Goal: Information Seeking & Learning: Learn about a topic

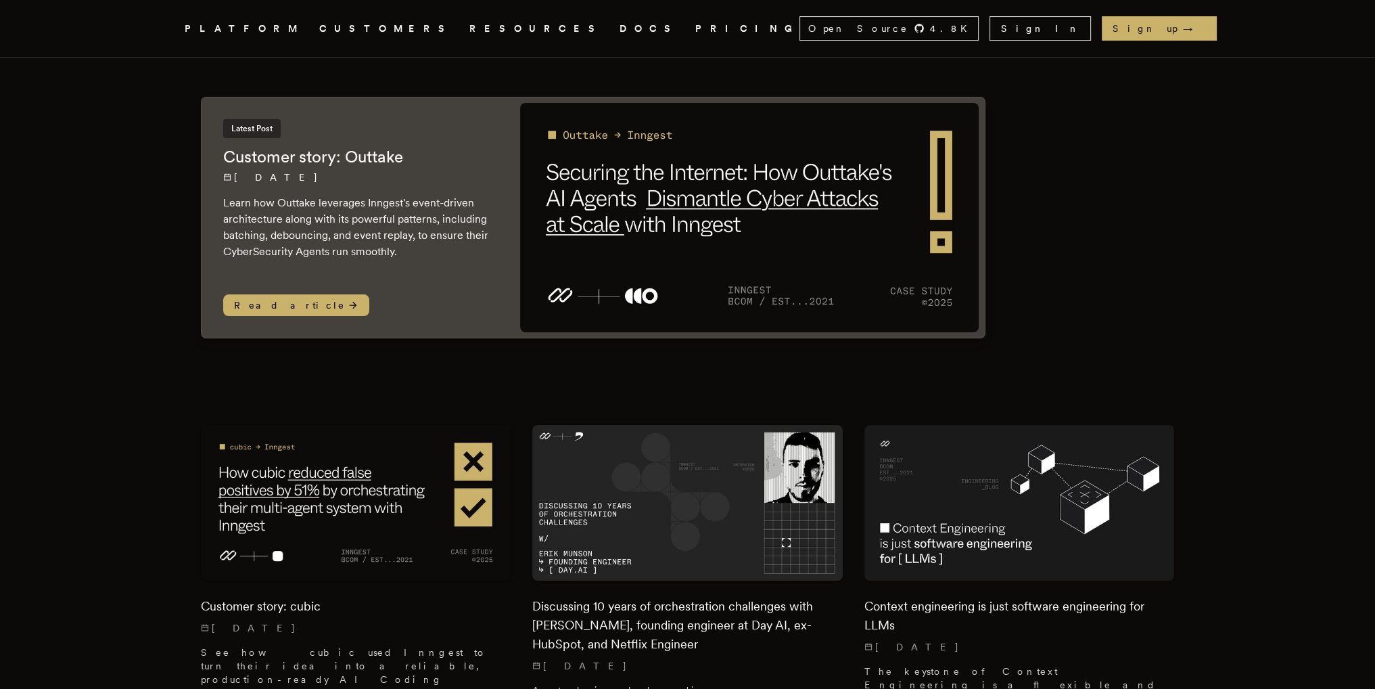
scroll to position [203, 0]
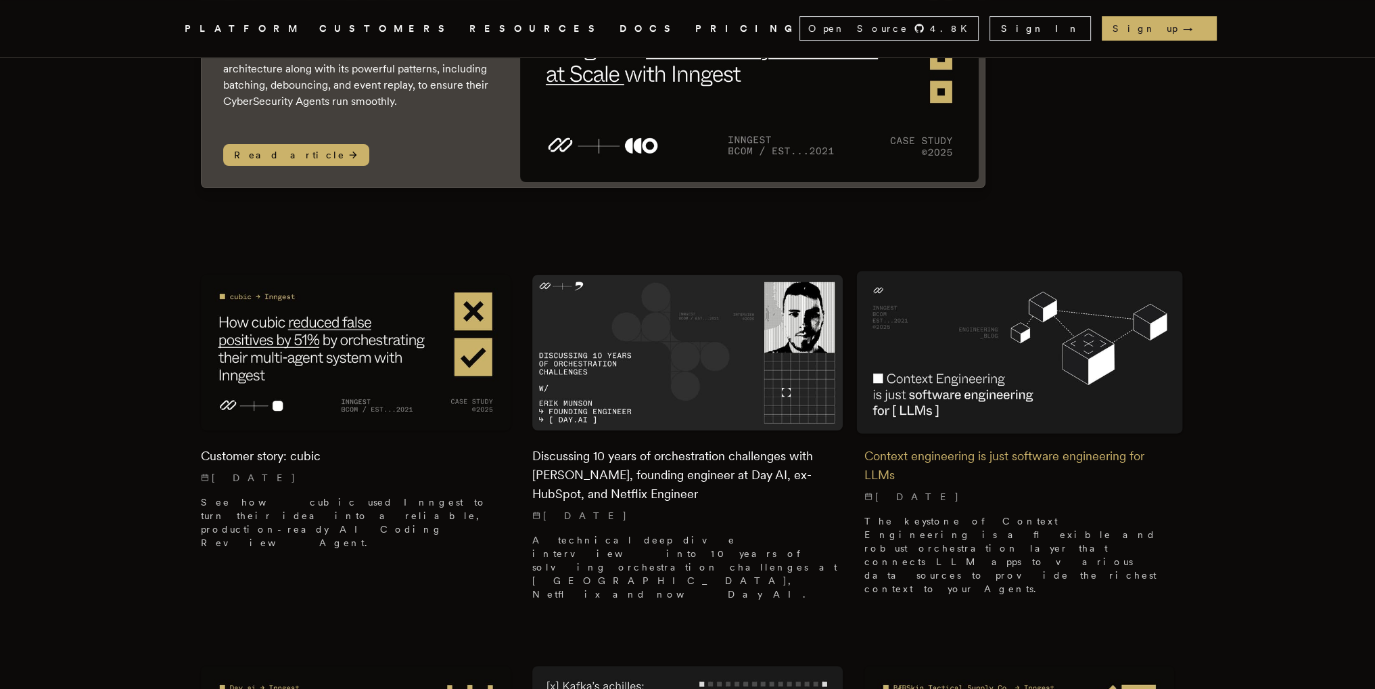
click at [898, 388] on img at bounding box center [1019, 352] width 326 height 163
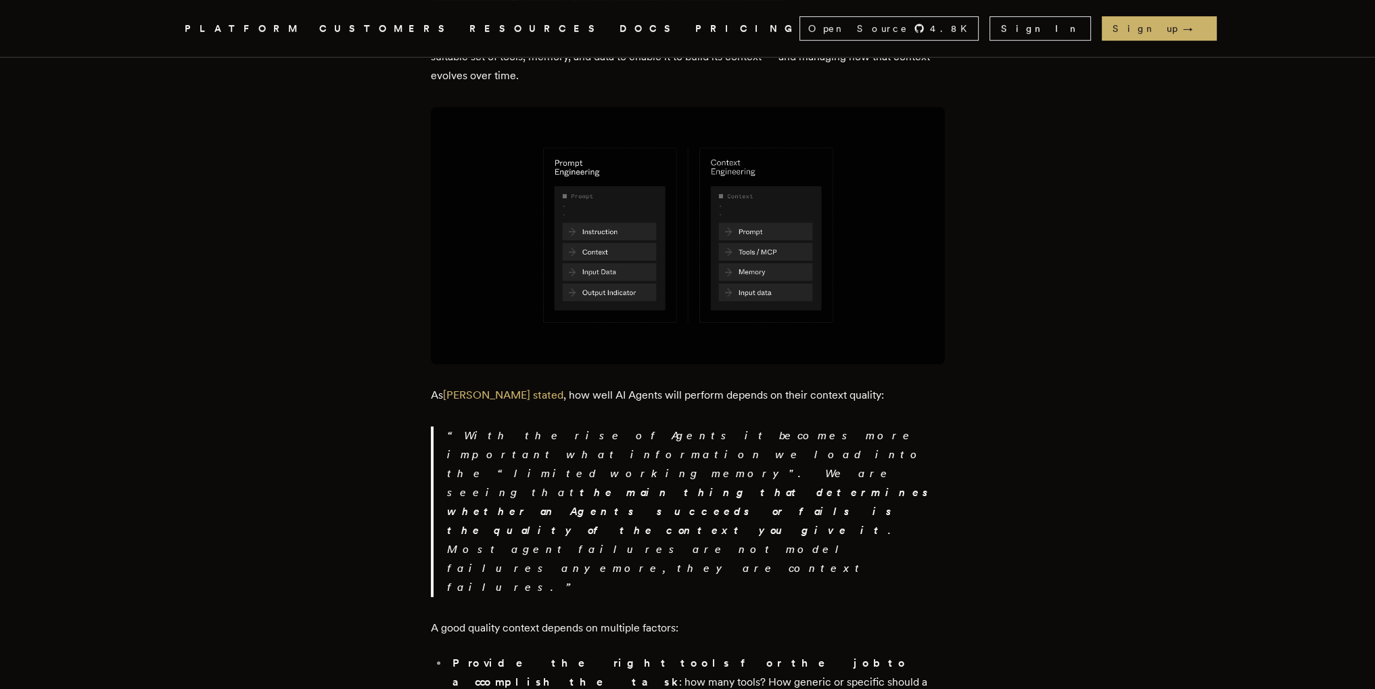
scroll to position [609, 0]
